Goal: Download file/media

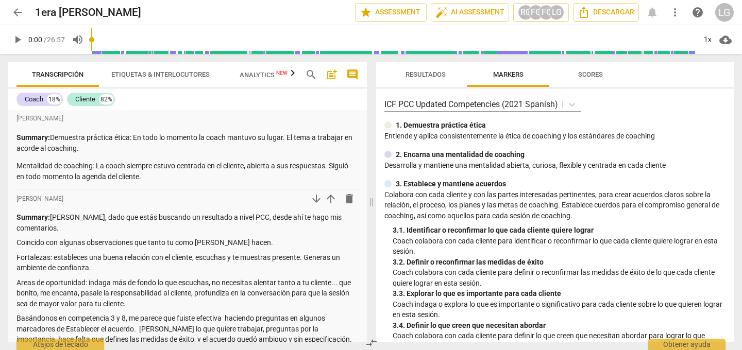
click at [18, 11] on span "arrow_back" at bounding box center [17, 12] width 12 height 12
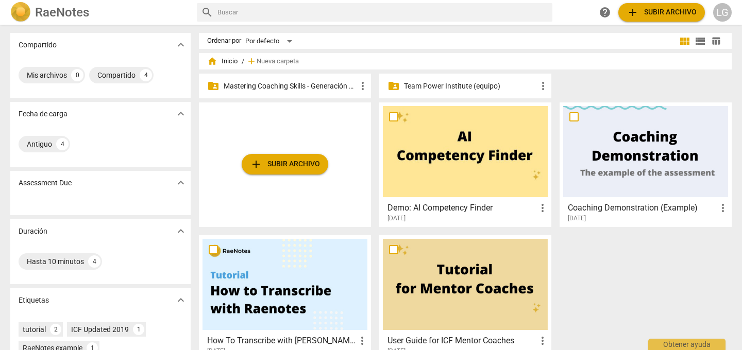
click at [282, 86] on p "Mastering Coaching Skills - Generación 31" at bounding box center [290, 86] width 133 height 11
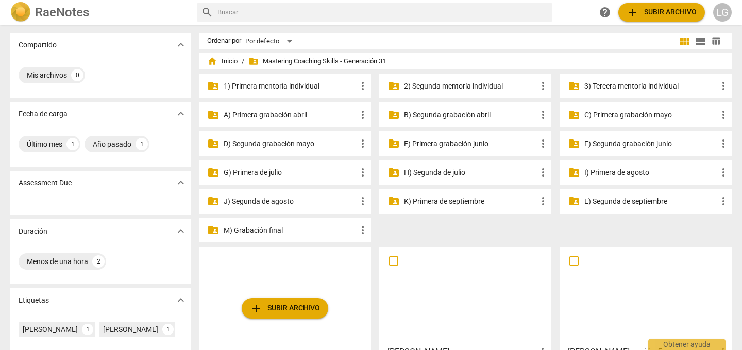
click at [266, 230] on p "M) Grabación final" at bounding box center [290, 230] width 133 height 11
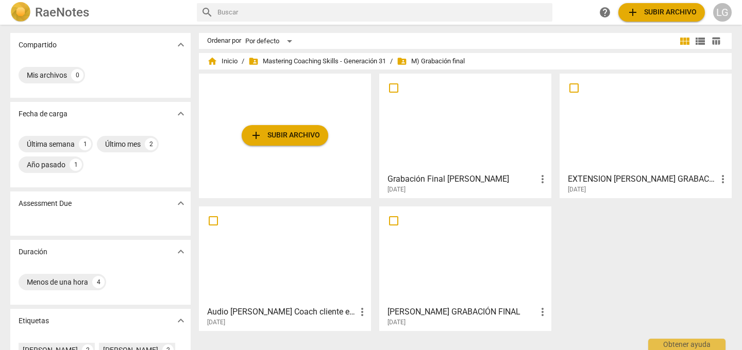
click at [430, 153] on div at bounding box center [465, 122] width 165 height 91
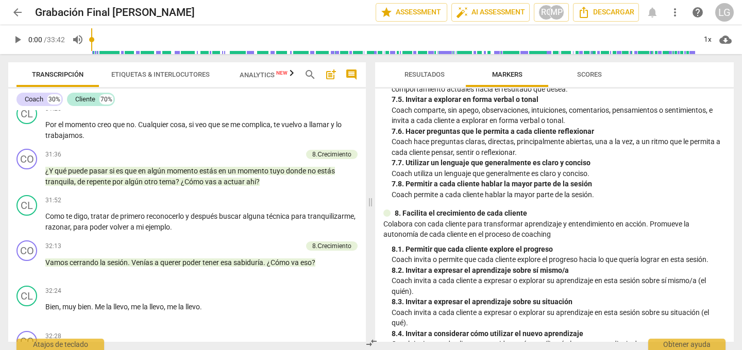
scroll to position [5245, 0]
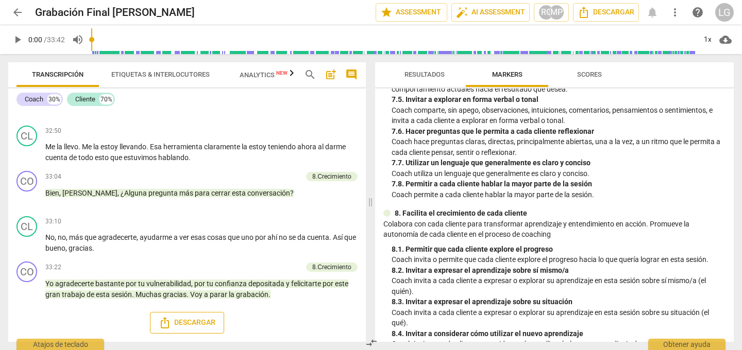
click at [194, 324] on span "Descargar" at bounding box center [187, 323] width 57 height 12
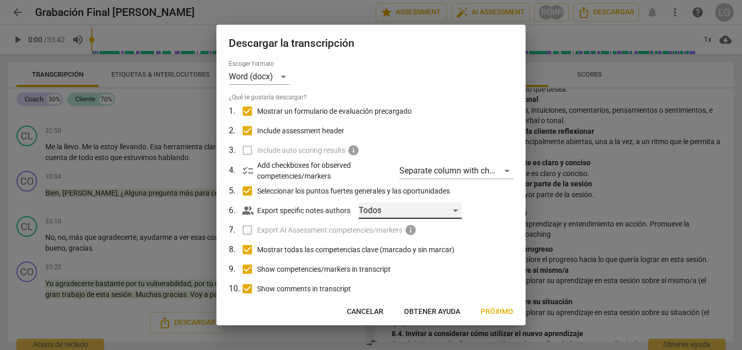
click at [456, 210] on div "Todos" at bounding box center [410, 211] width 103 height 16
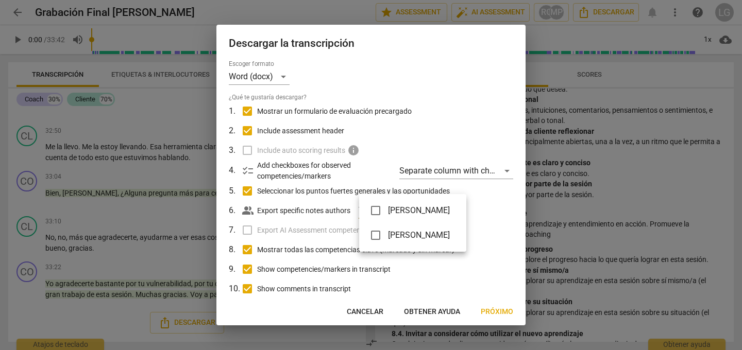
click at [377, 239] on input "checkbox" at bounding box center [375, 235] width 25 height 25
checkbox input "false"
click at [377, 210] on input "checkbox" at bounding box center [375, 210] width 25 height 25
checkbox input "true"
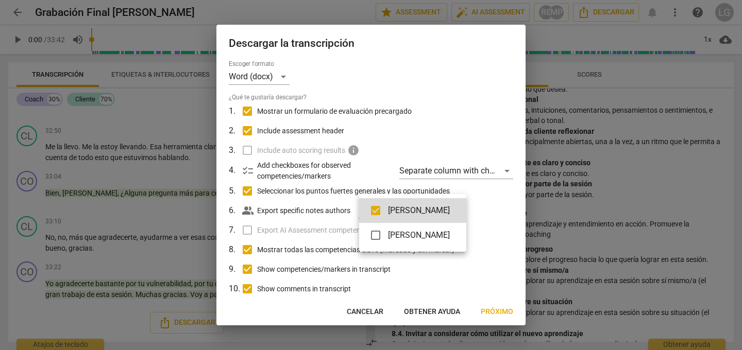
click at [376, 236] on input "checkbox" at bounding box center [375, 235] width 25 height 25
checkbox input "true"
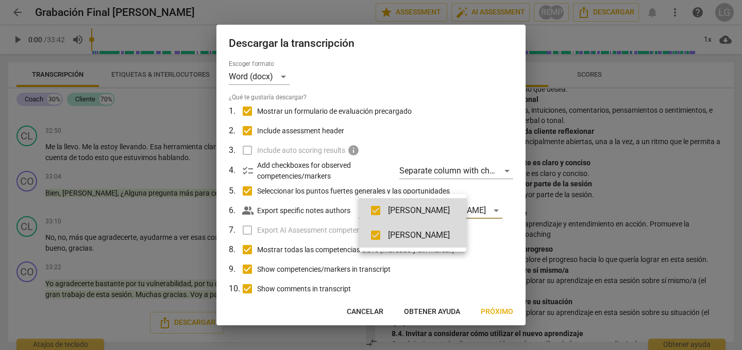
click at [480, 286] on div at bounding box center [371, 175] width 742 height 350
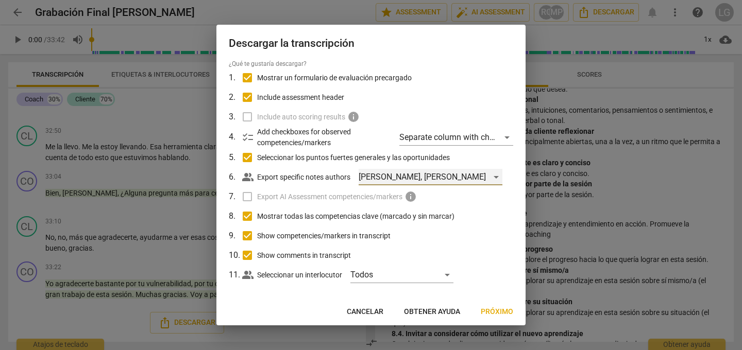
scroll to position [42, 0]
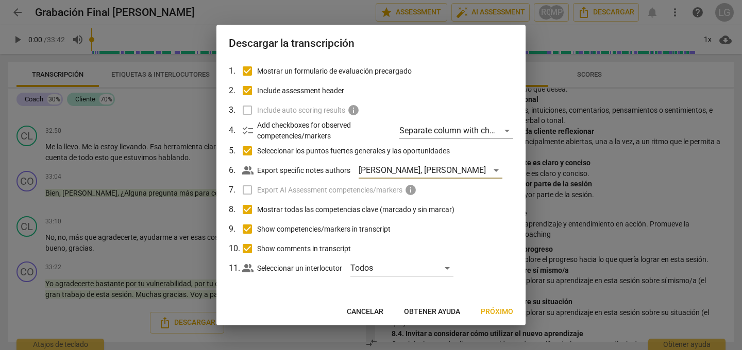
click at [497, 312] on span "Próximo" at bounding box center [497, 312] width 32 height 10
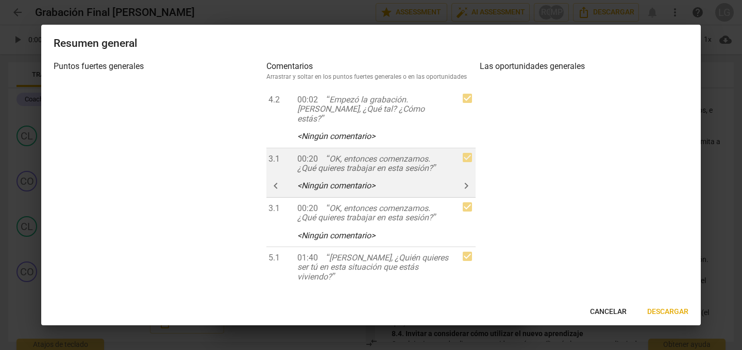
scroll to position [15, 0]
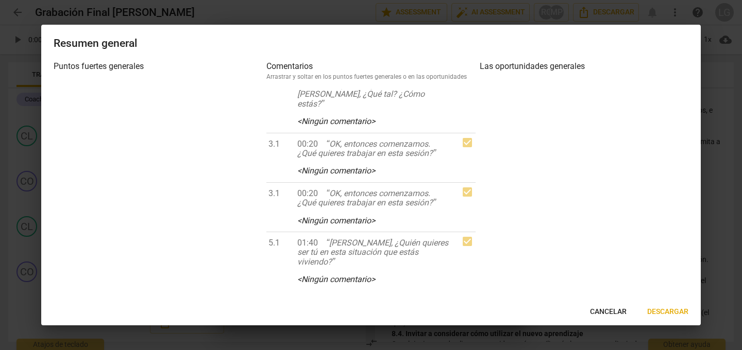
click at [667, 312] on span "Descargar" at bounding box center [667, 312] width 41 height 10
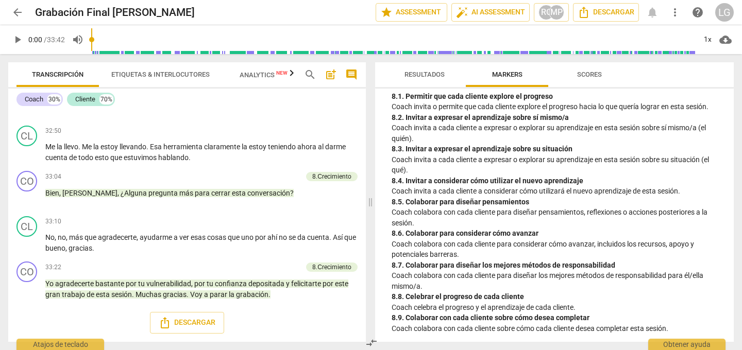
scroll to position [1136, 0]
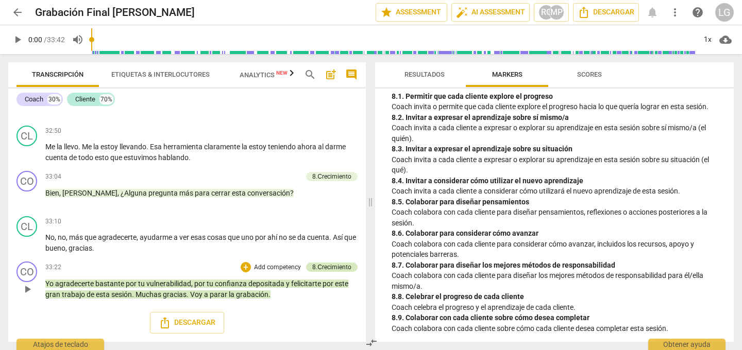
click at [320, 266] on div "8.Сrecimiento" at bounding box center [331, 267] width 39 height 9
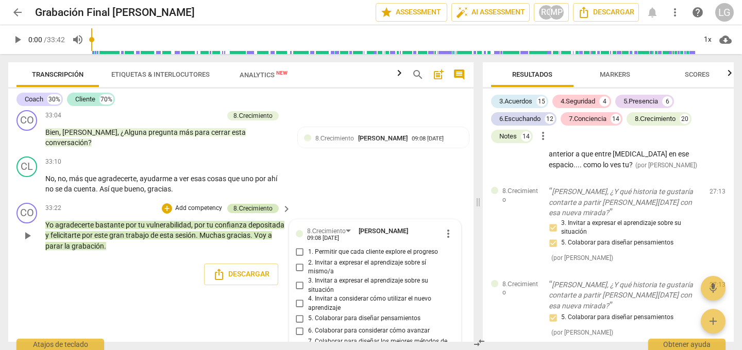
scroll to position [5242, 0]
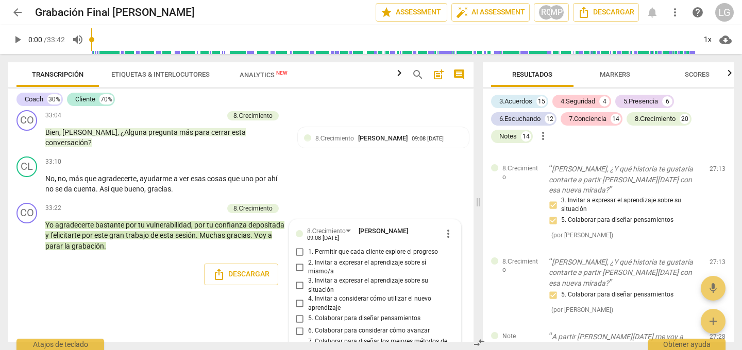
click at [64, 312] on div "[PERSON_NAME] Summary: Demuestra práctica ética: Como coach mantuve durante tod…" at bounding box center [240, 226] width 465 height 232
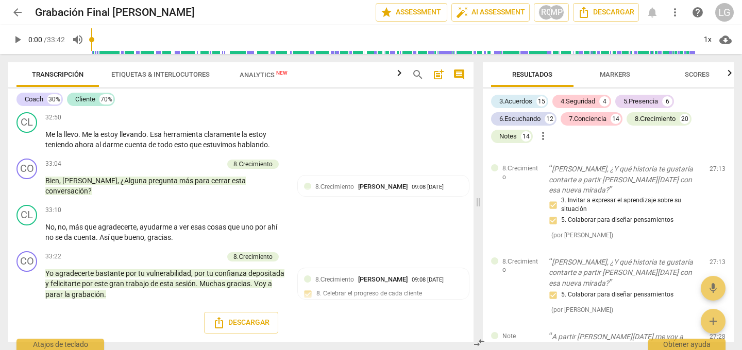
scroll to position [5645, 0]
click at [492, 12] on span "auto_fix_high AI Assessment" at bounding box center [490, 12] width 69 height 12
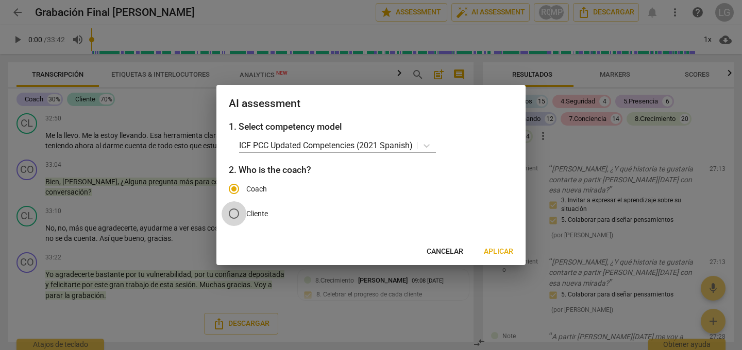
click at [235, 214] on input "Cliente" at bounding box center [234, 214] width 25 height 25
radio input "true"
click at [233, 196] on input "Coach" at bounding box center [234, 189] width 25 height 25
radio input "true"
radio input "false"
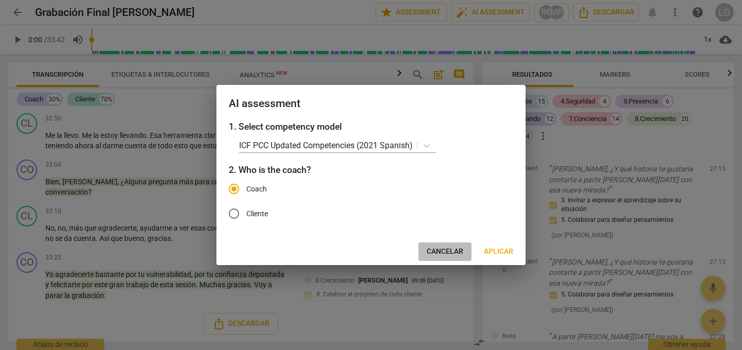
click at [449, 252] on span "Cancelar" at bounding box center [445, 252] width 37 height 10
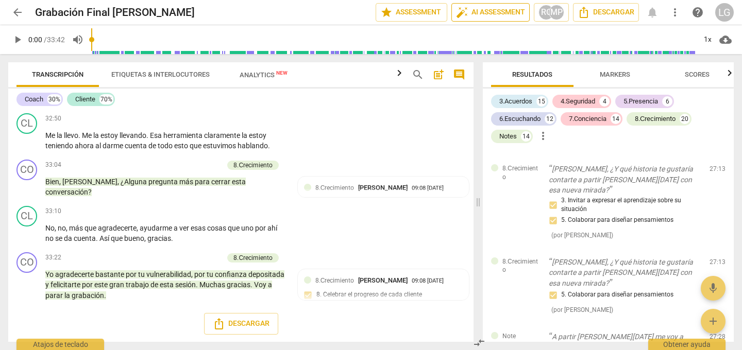
click at [489, 11] on span "auto_fix_high AI Assessment" at bounding box center [490, 12] width 69 height 12
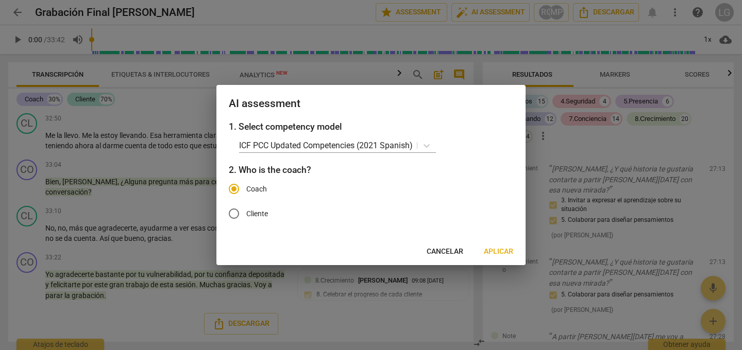
click at [453, 250] on span "Cancelar" at bounding box center [445, 252] width 37 height 10
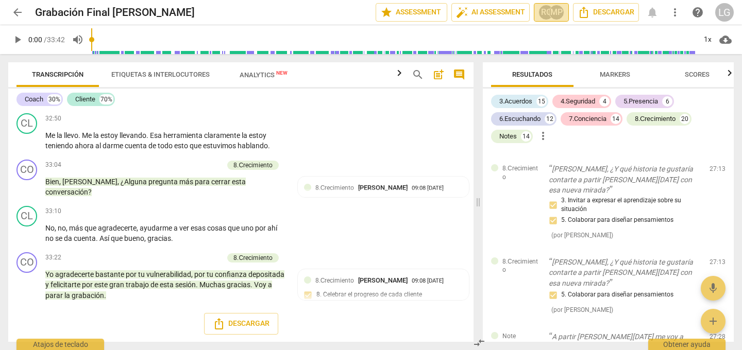
click at [553, 13] on div "MP" at bounding box center [556, 12] width 15 height 15
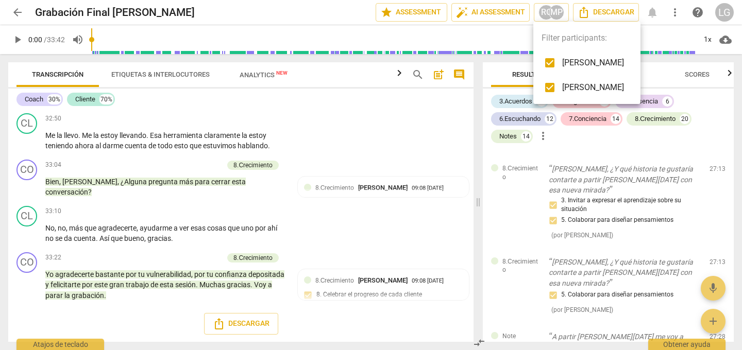
click at [600, 11] on div at bounding box center [371, 175] width 742 height 350
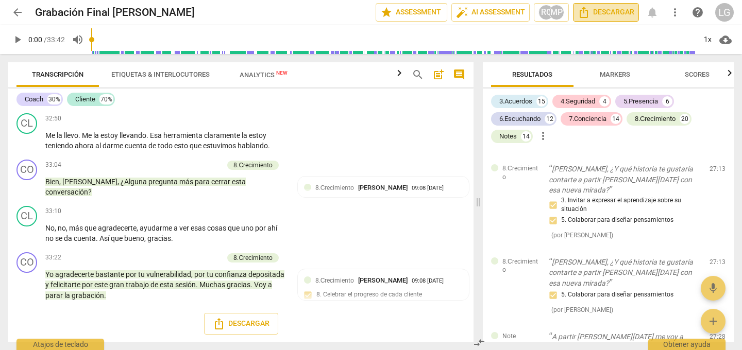
click at [604, 11] on span "Descargar" at bounding box center [606, 12] width 57 height 12
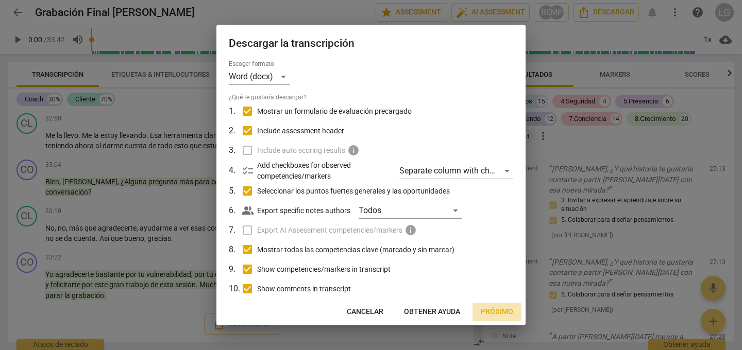
click at [495, 312] on span "Próximo" at bounding box center [497, 312] width 32 height 10
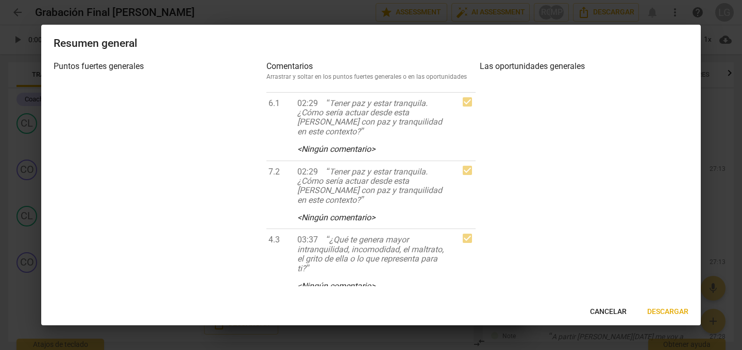
scroll to position [472, 0]
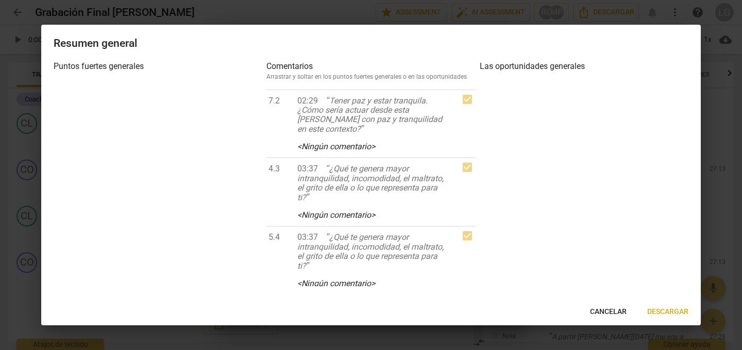
click at [669, 311] on span "Descargar" at bounding box center [667, 312] width 41 height 10
